Goal: Task Accomplishment & Management: Complete application form

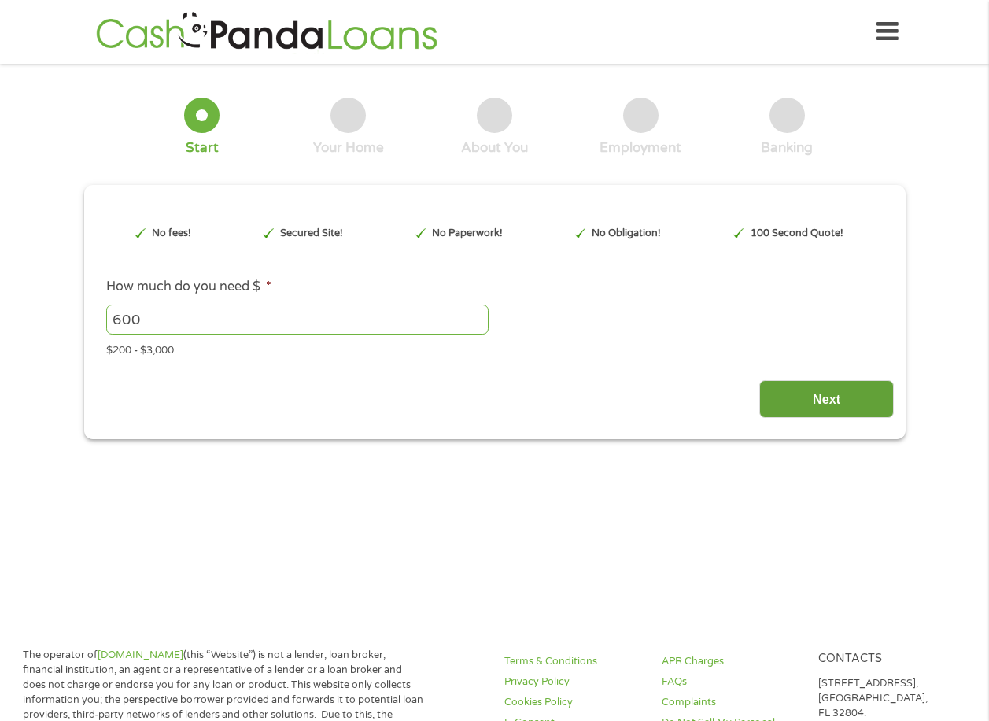
click at [787, 400] on input "Next" at bounding box center [826, 399] width 135 height 39
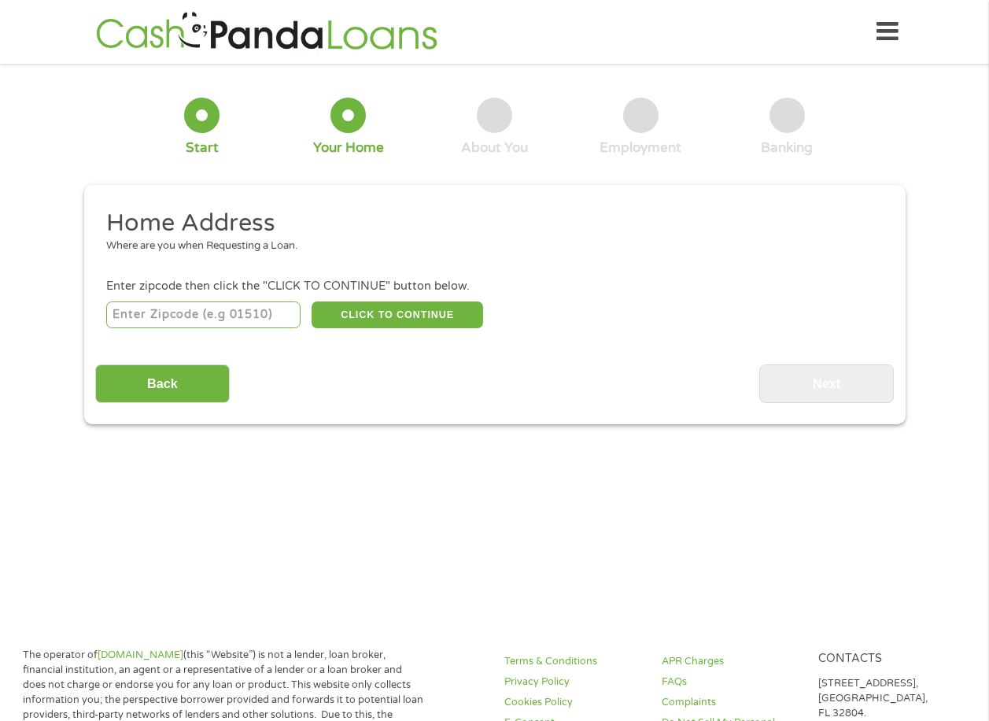
click at [190, 308] on input "number" at bounding box center [203, 314] width 194 height 27
type input "30017"
click at [397, 317] on button "CLICK TO CONTINUE" at bounding box center [398, 314] width 172 height 27
type input "30017"
type input "[PERSON_NAME]"
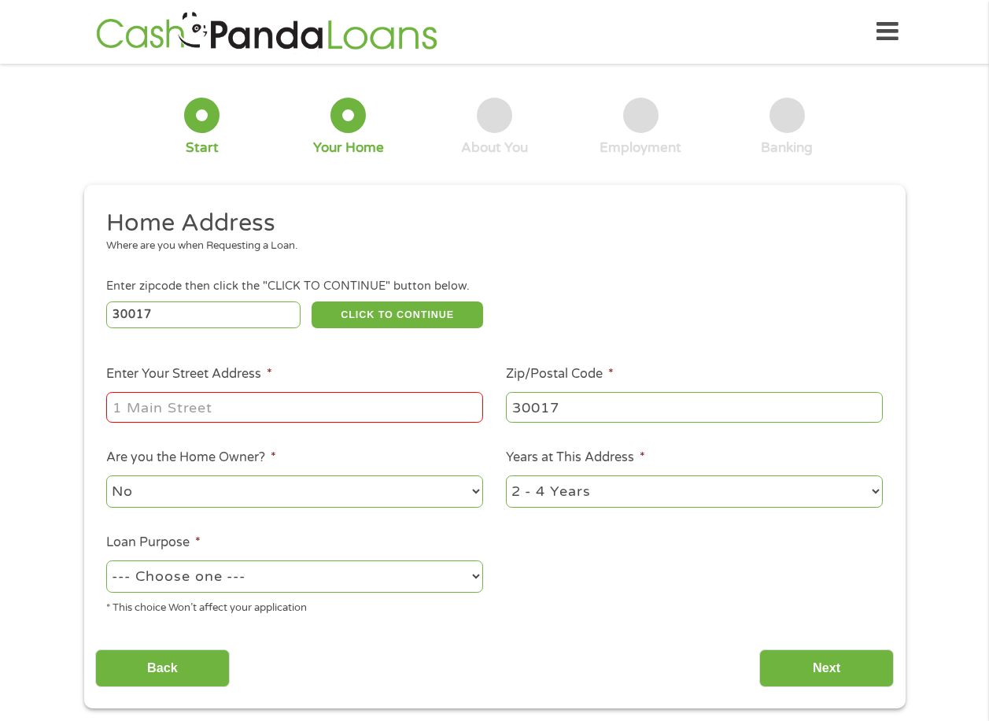
click at [235, 395] on input "Enter Your Street Address *" at bounding box center [294, 407] width 377 height 30
type input "[STREET_ADDRESS]"
click at [201, 578] on select "--- Choose one --- Pay Bills Debt Consolidation Home Improvement Major Purchase…" at bounding box center [294, 576] width 377 height 32
select select "shorttermcash"
click at [106, 560] on select "--- Choose one --- Pay Bills Debt Consolidation Home Improvement Major Purchase…" at bounding box center [294, 576] width 377 height 32
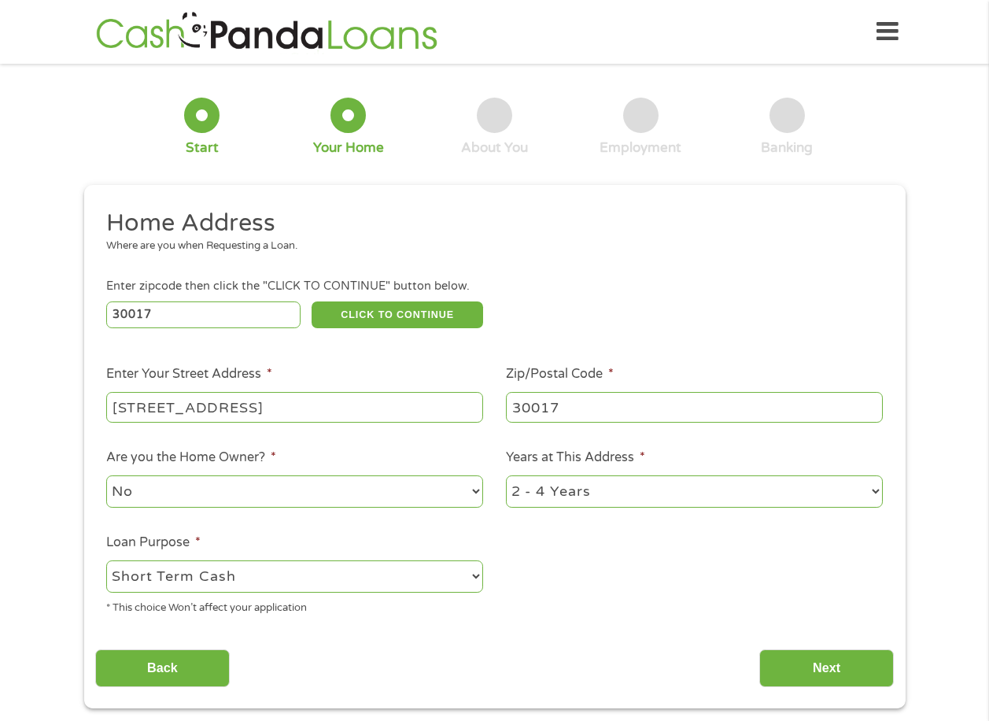
click at [617, 495] on select "1 Year or less 1 - 2 Years 2 - 4 Years Over 4 Years" at bounding box center [694, 491] width 377 height 32
select select "60months"
click at [506, 475] on select "1 Year or less 1 - 2 Years 2 - 4 Years Over 4 Years" at bounding box center [694, 491] width 377 height 32
click at [783, 665] on input "Next" at bounding box center [826, 668] width 135 height 39
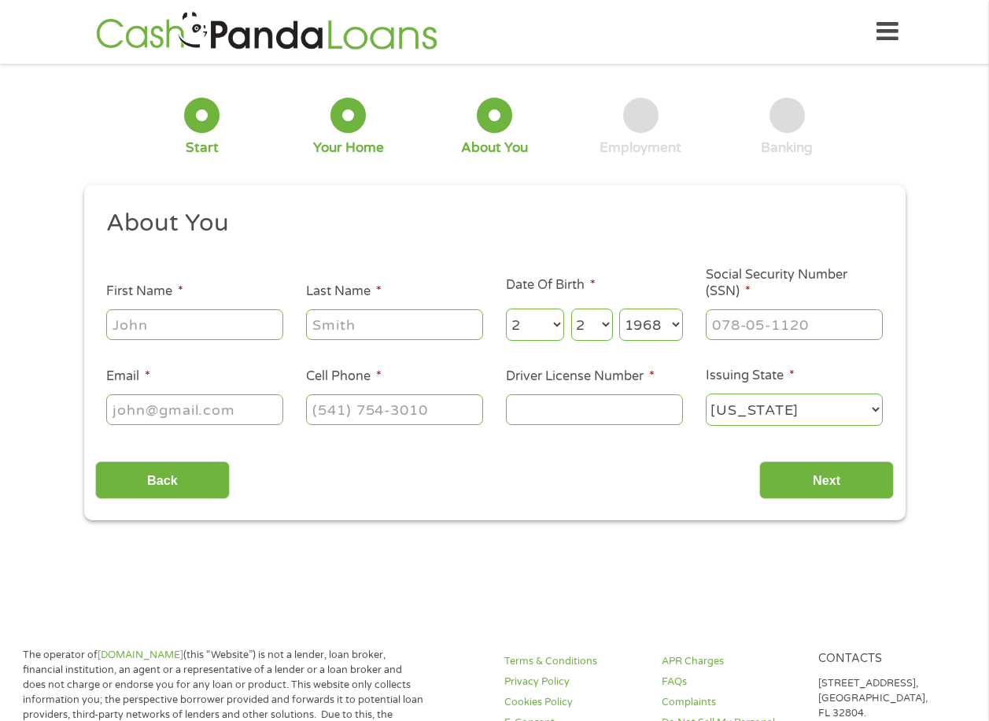
click at [164, 323] on input "First Name *" at bounding box center [194, 324] width 177 height 30
type input "[PERSON_NAME]"
type input "[EMAIL_ADDRESS][DOMAIN_NAME]"
type input "[PHONE_NUMBER]"
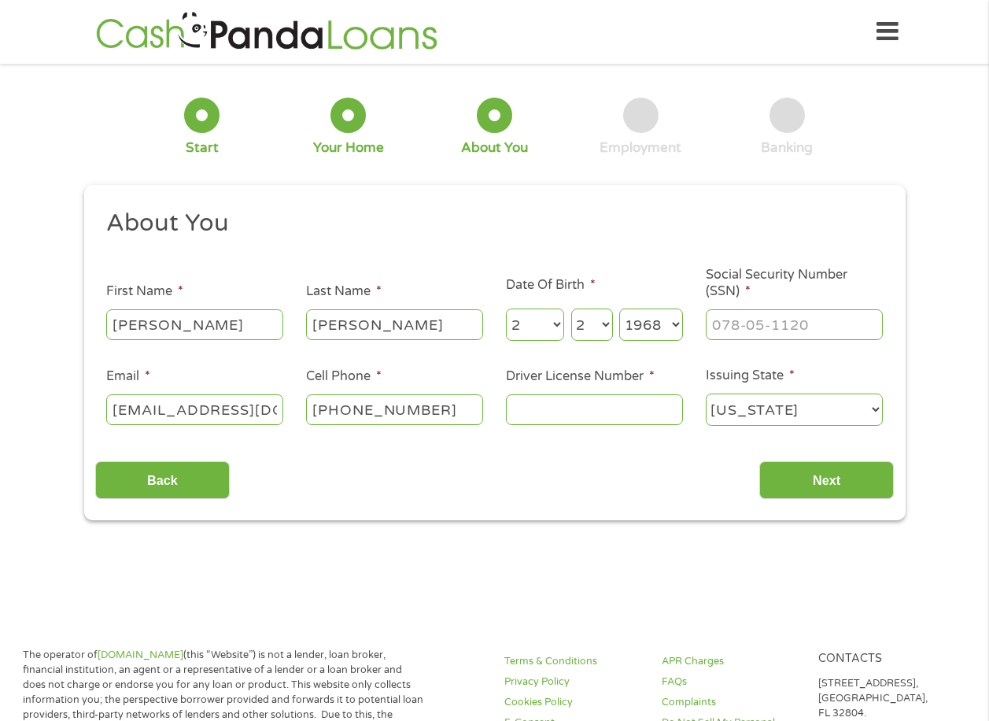
click at [516, 417] on input "Driver License Number *" at bounding box center [594, 409] width 177 height 30
type input "070708211"
click at [761, 326] on input "___-__-____" at bounding box center [794, 324] width 177 height 30
type input "250-21-8667"
click at [853, 484] on input "Next" at bounding box center [826, 480] width 135 height 39
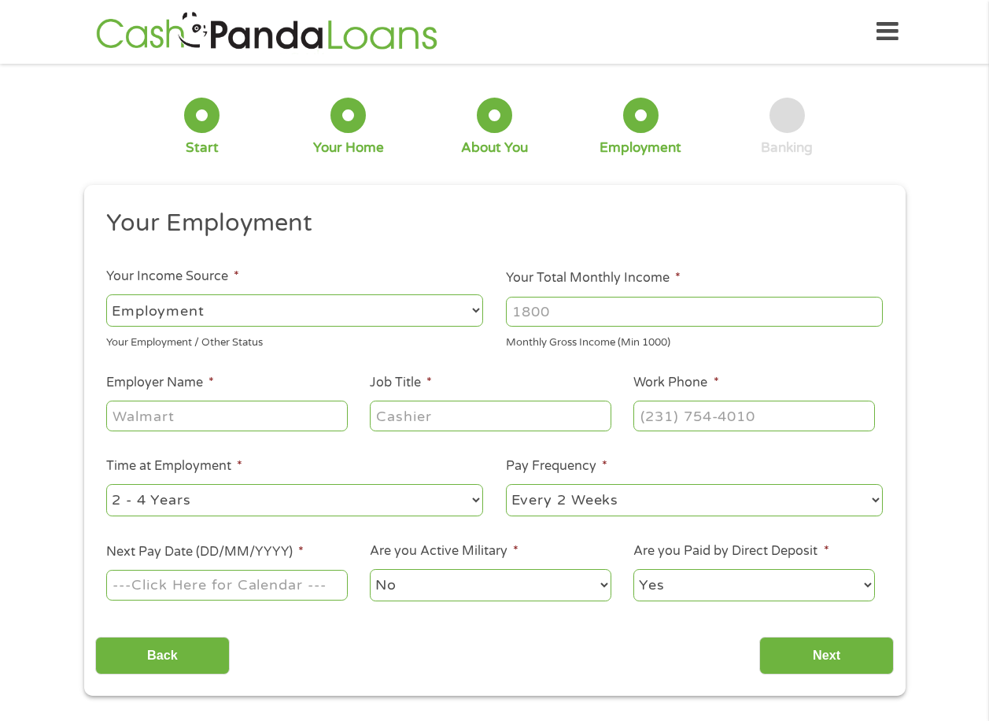
click at [541, 314] on input "Your Total Monthly Income *" at bounding box center [694, 312] width 377 height 30
type input "5340"
click at [225, 408] on input "Employer Name *" at bounding box center [226, 415] width 241 height 30
type input "Davie Group"
click at [416, 415] on input "Job Title *" at bounding box center [490, 415] width 241 height 30
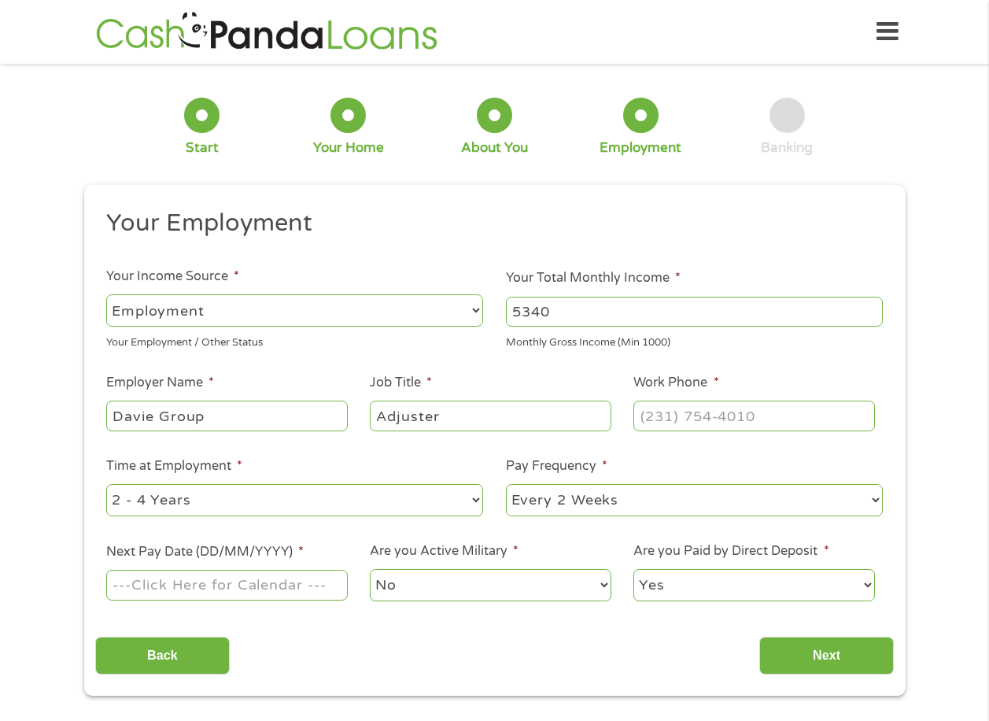
type input "Adjuster"
click at [667, 426] on input "(___) ___-____" at bounding box center [753, 415] width 241 height 30
type input "[PHONE_NUMBER]"
click at [538, 509] on select "--- Choose one --- Every 2 Weeks Every Week Monthly Semi-Monthly" at bounding box center [694, 500] width 377 height 32
click at [277, 506] on select "--- Choose one --- 1 Year or less 1 - 2 Years 2 - 4 Years Over 4 Years" at bounding box center [294, 500] width 377 height 32
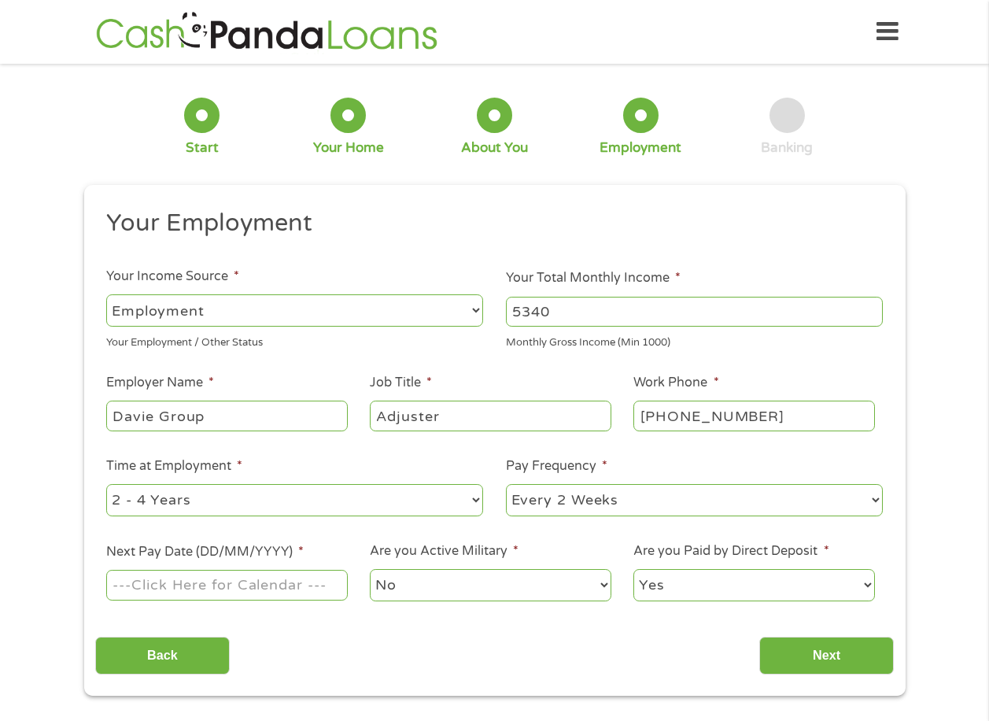
select select "12months"
click at [106, 484] on select "--- Choose one --- 1 Year or less 1 - 2 Years 2 - 4 Years Over 4 Years" at bounding box center [294, 500] width 377 height 32
click at [554, 498] on select "--- Choose one --- Every 2 Weeks Every Week Monthly Semi-Monthly" at bounding box center [694, 500] width 377 height 32
click at [506, 484] on select "--- Choose one --- Every 2 Weeks Every Week Monthly Semi-Monthly" at bounding box center [694, 500] width 377 height 32
click at [255, 584] on input "Next Pay Date (DD/MM/YYYY) *" at bounding box center [226, 585] width 241 height 30
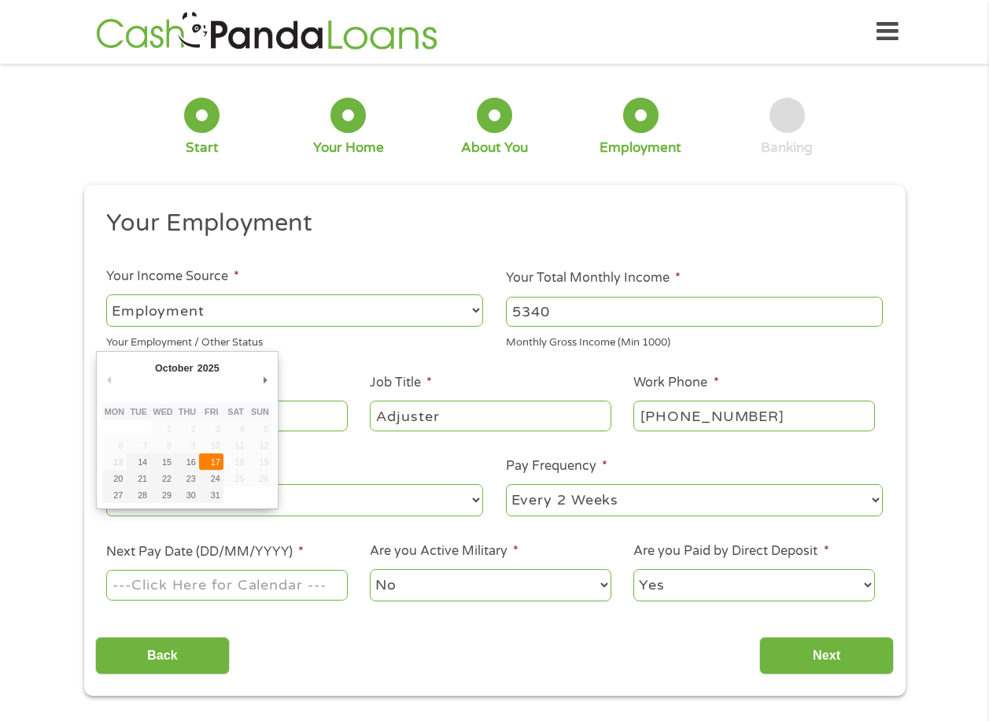
type input "[DATE]"
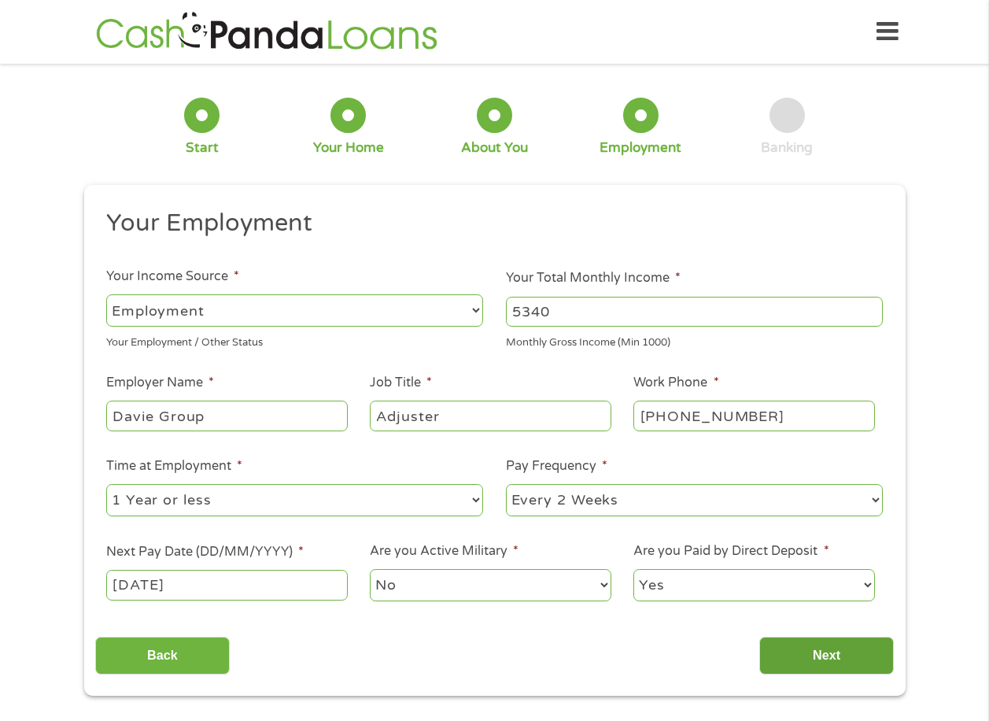
click at [814, 646] on input "Next" at bounding box center [826, 656] width 135 height 39
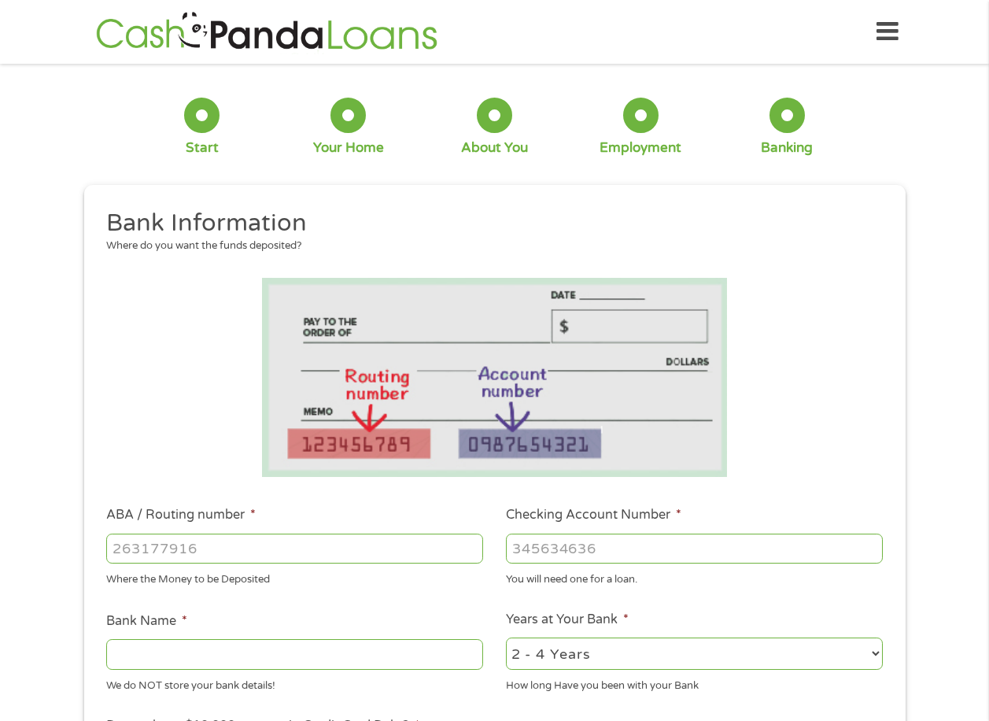
click at [200, 552] on input "ABA / Routing number *" at bounding box center [294, 548] width 377 height 30
click at [201, 556] on input "ABA / Routing number *" at bounding box center [294, 548] width 377 height 30
type input "061101375"
type input "REGIONS BANK"
type input "061101375"
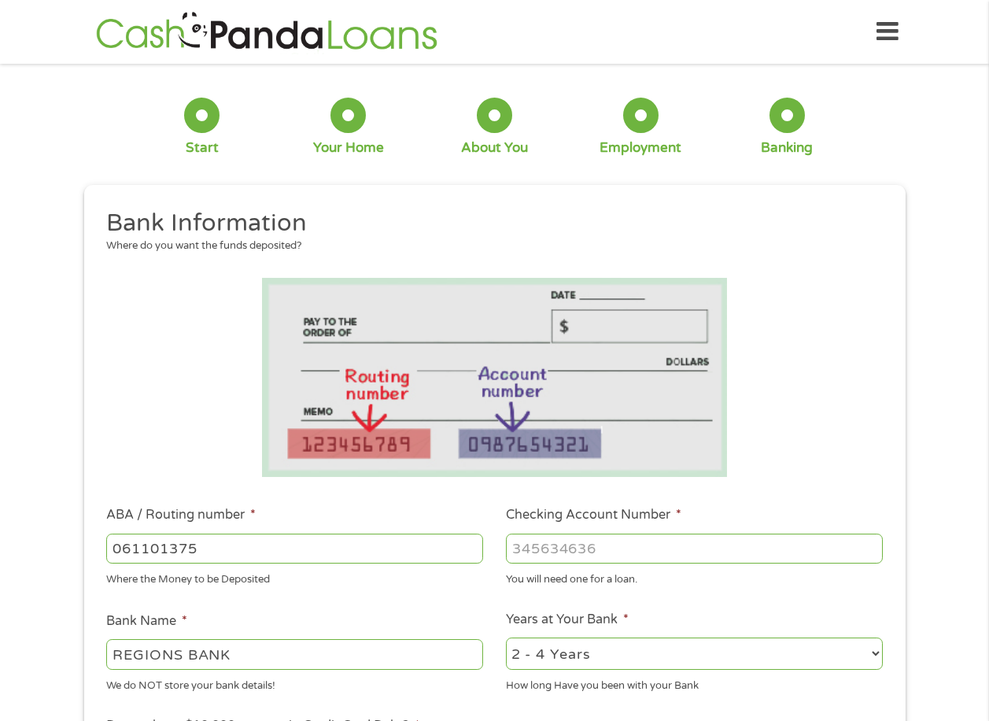
click at [539, 543] on input "Checking Account Number *" at bounding box center [694, 548] width 377 height 30
type input "0370721785"
click at [581, 649] on select "2 - 4 Years 6 - 12 Months 1 - 2 Years Over 4 Years" at bounding box center [694, 653] width 377 height 32
click at [506, 637] on select "2 - 4 Years 6 - 12 Months 1 - 2 Years Over 4 Years" at bounding box center [694, 653] width 377 height 32
click at [580, 661] on select "2 - 4 Years 6 - 12 Months 1 - 2 Years Over 4 Years" at bounding box center [694, 653] width 377 height 32
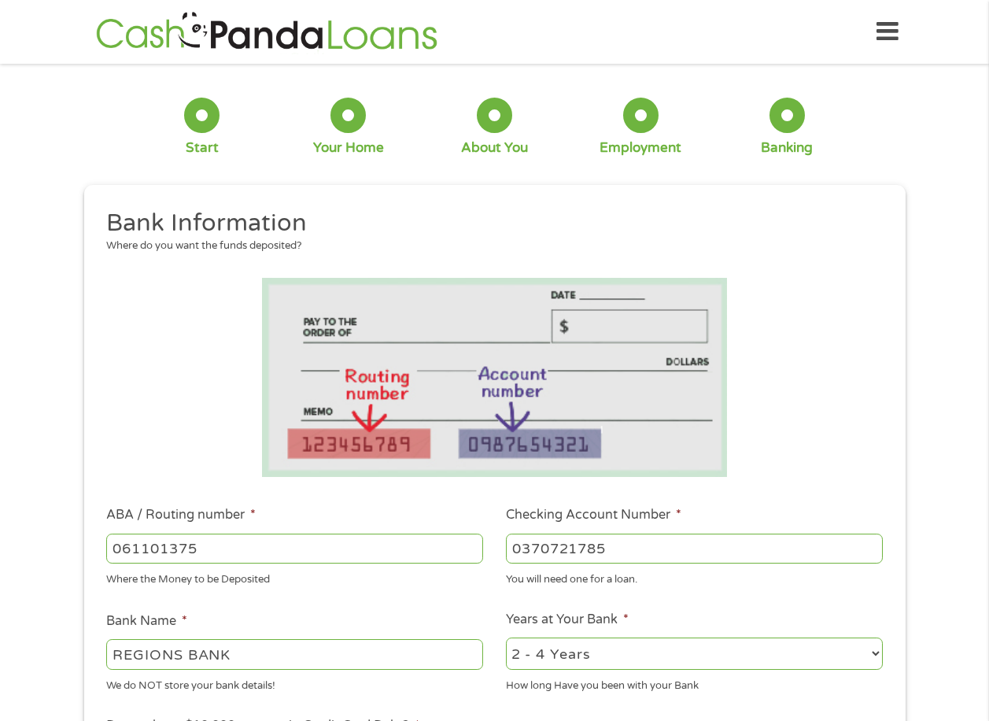
select select "12months"
click at [506, 637] on select "2 - 4 Years 6 - 12 Months 1 - 2 Years Over 4 Years" at bounding box center [694, 653] width 377 height 32
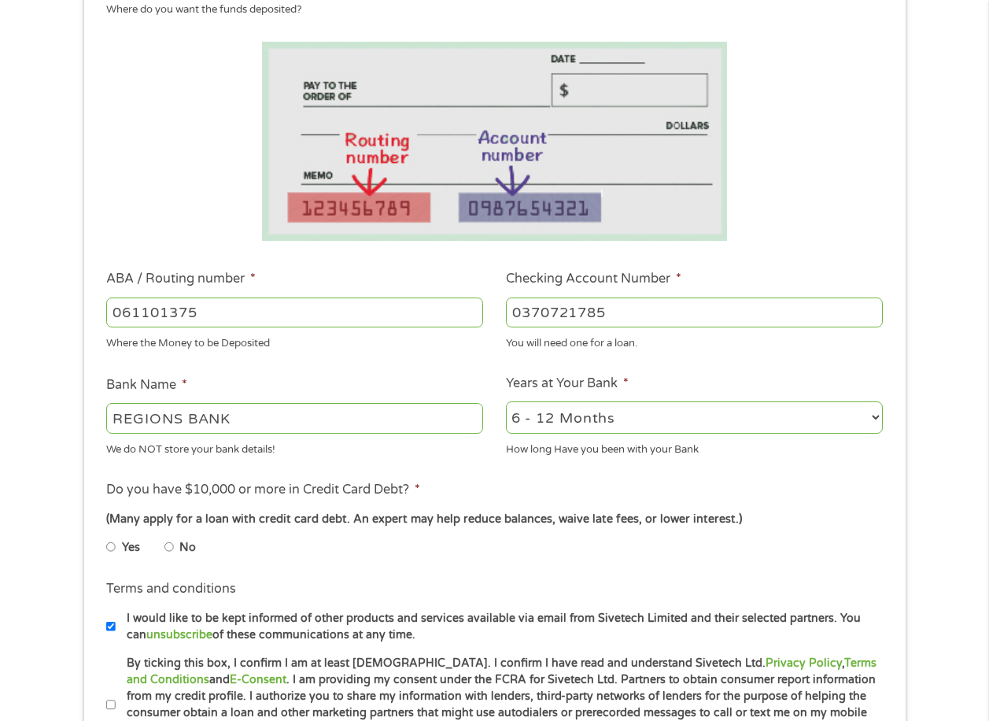
click at [168, 546] on input "No" at bounding box center [168, 546] width 9 height 25
radio input "true"
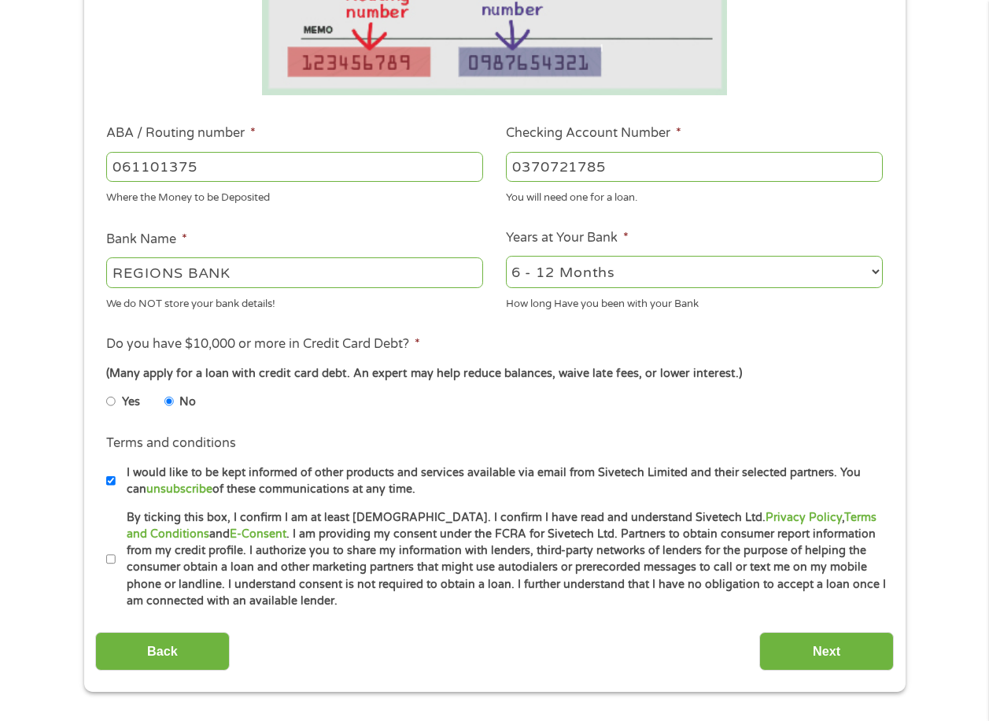
scroll to position [393, 0]
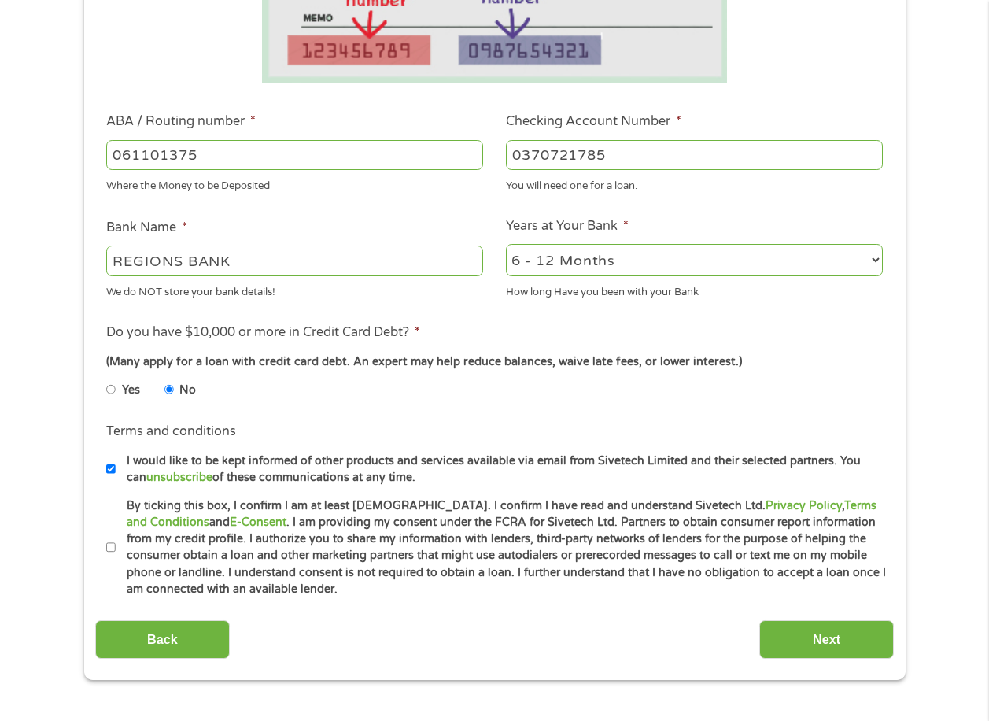
click at [108, 547] on input "By ticking this box, I confirm I am at least [DEMOGRAPHIC_DATA]. I confirm I ha…" at bounding box center [110, 547] width 9 height 25
checkbox input "true"
click at [830, 641] on input "Next" at bounding box center [826, 639] width 135 height 39
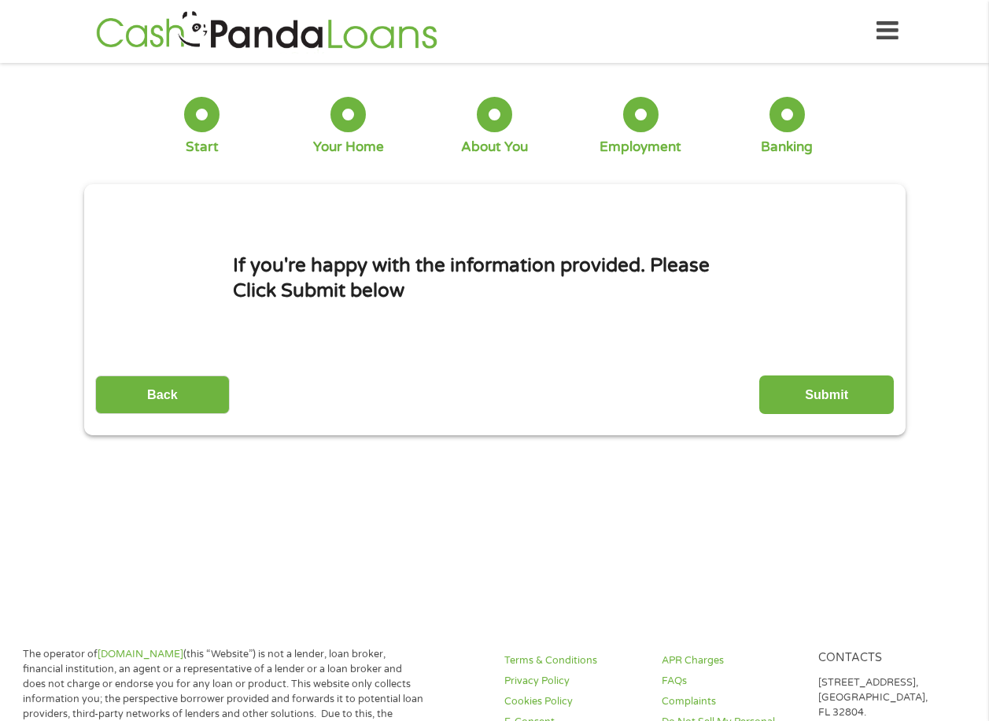
scroll to position [0, 0]
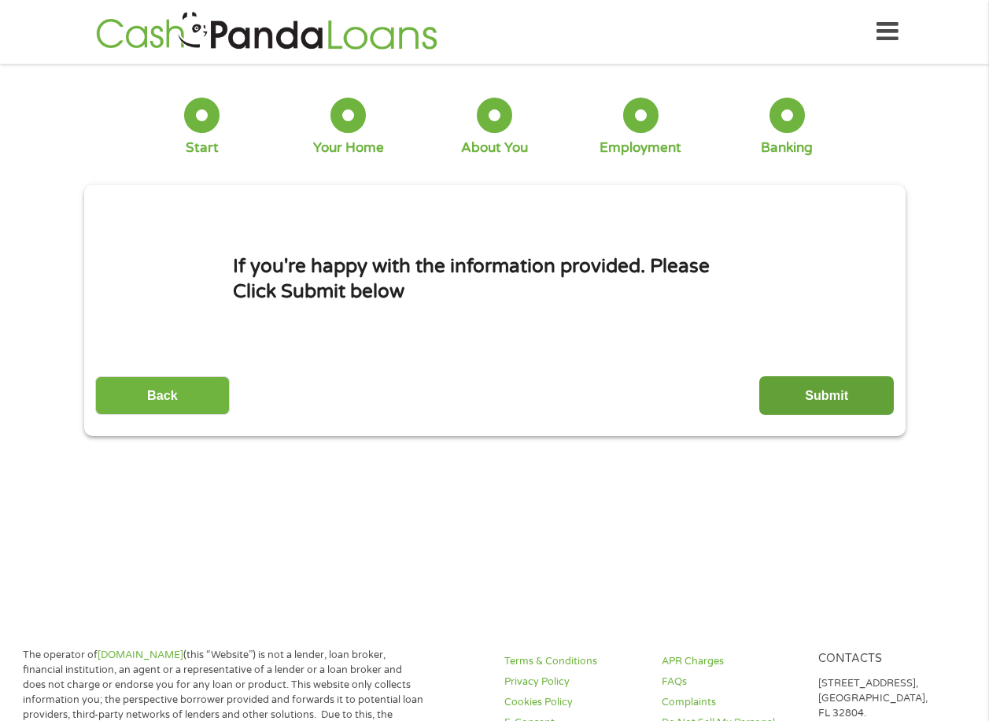
click at [817, 385] on input "Submit" at bounding box center [826, 395] width 135 height 39
